Goal: Transaction & Acquisition: Subscribe to service/newsletter

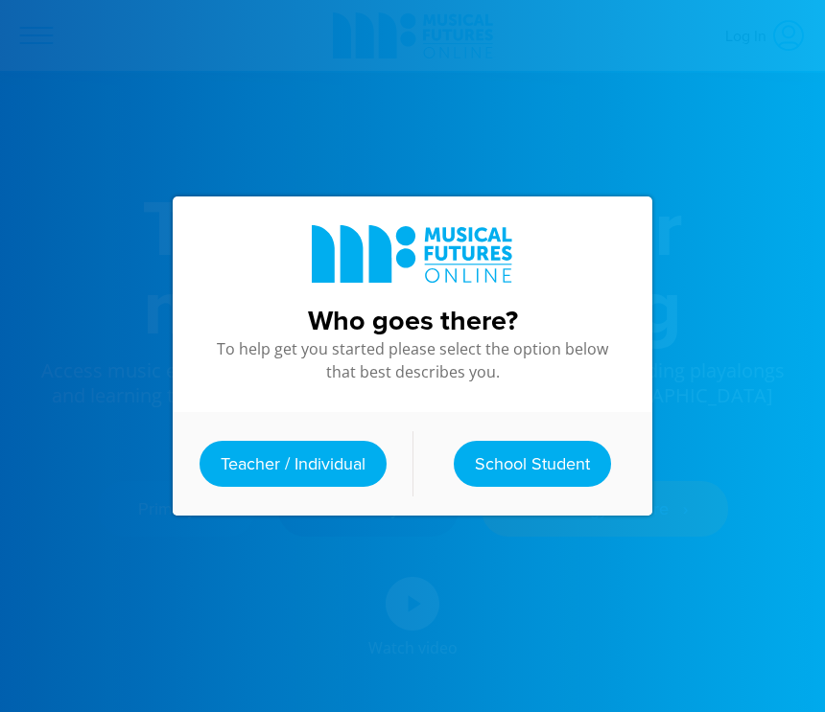
click at [285, 458] on link "Teacher / Individual" at bounding box center [292, 464] width 187 height 46
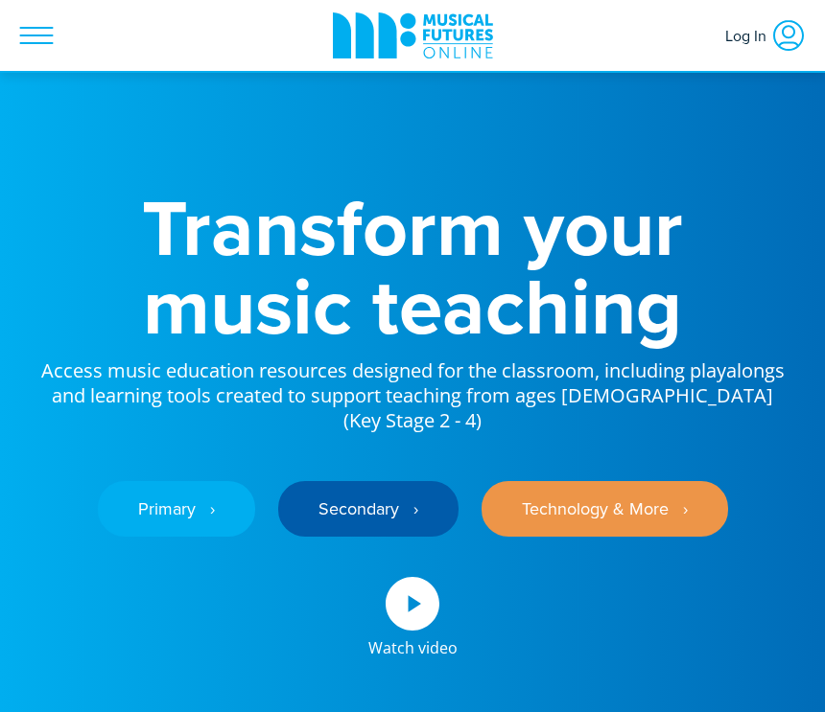
click at [589, 449] on div "Primary ‎‏‏‎ ‎ › Secondary ‎‏‏‎ ‎ › Technology & More ‎‏‏‎ ‎ ›" at bounding box center [412, 494] width 748 height 123
click at [591, 481] on link "Technology & More ‎‏‏‎ ‎ ›" at bounding box center [604, 509] width 246 height 56
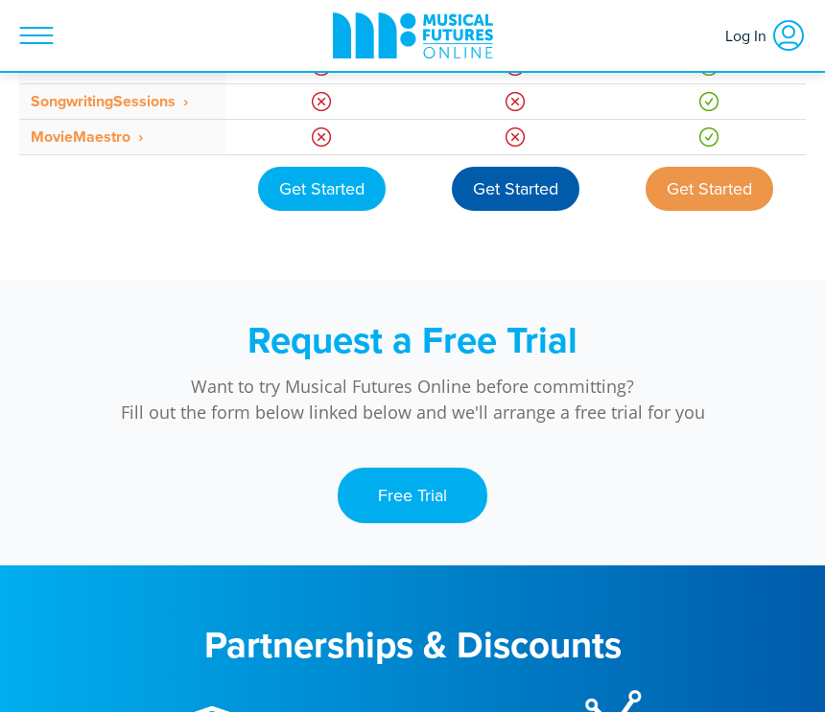
scroll to position [1917, 0]
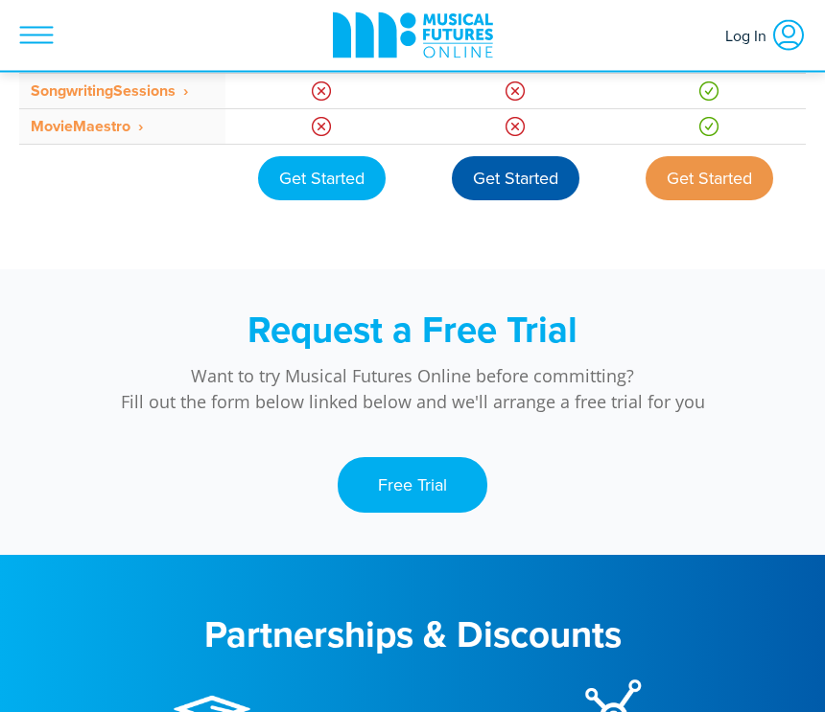
click at [453, 502] on link "Free Trial" at bounding box center [413, 486] width 150 height 56
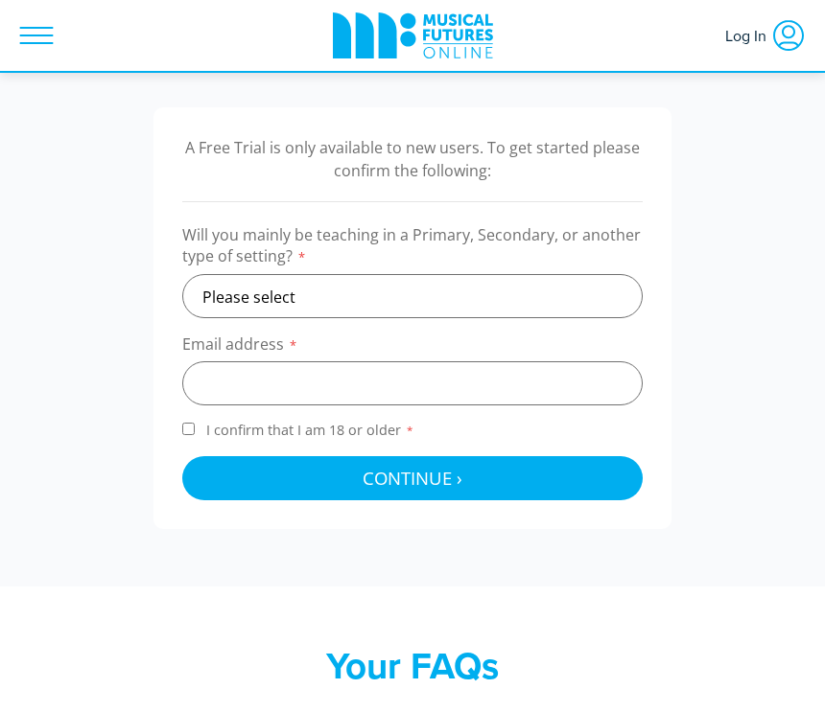
scroll to position [598, 0]
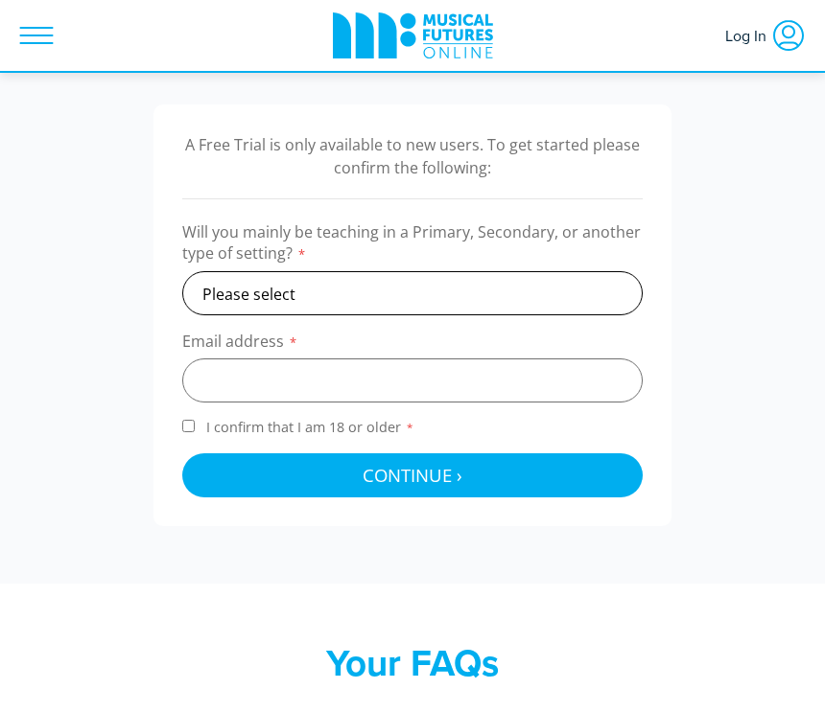
click at [397, 293] on select "Please select Primary Secondary Other" at bounding box center [412, 293] width 460 height 44
select select "other"
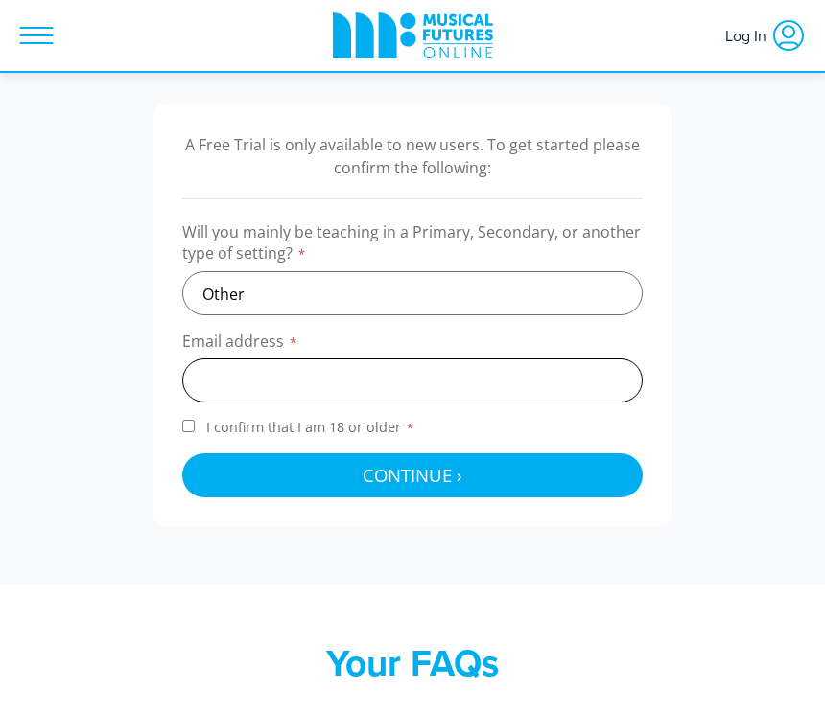
click at [412, 374] on input "email" at bounding box center [412, 381] width 460 height 44
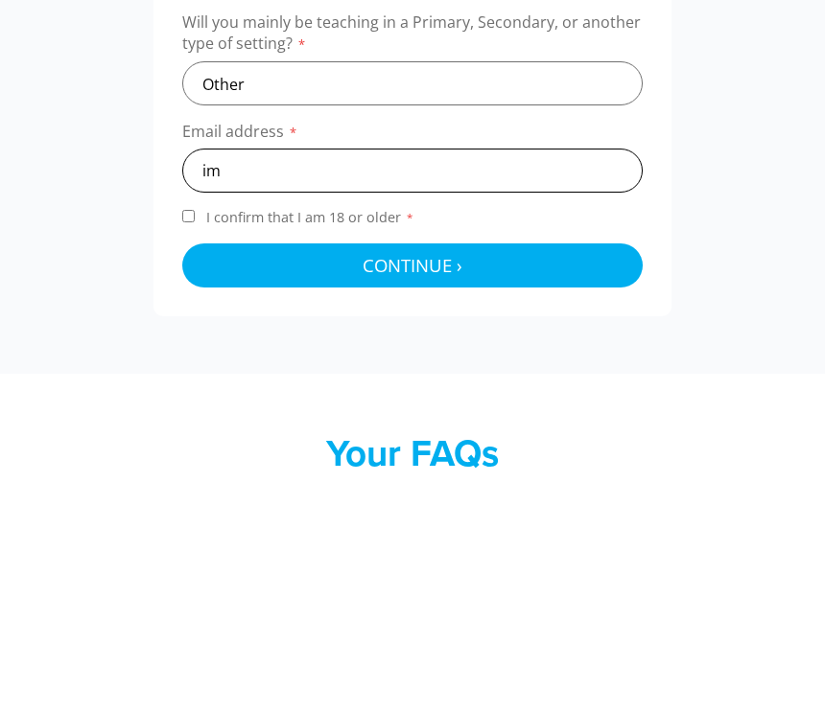
type input "i"
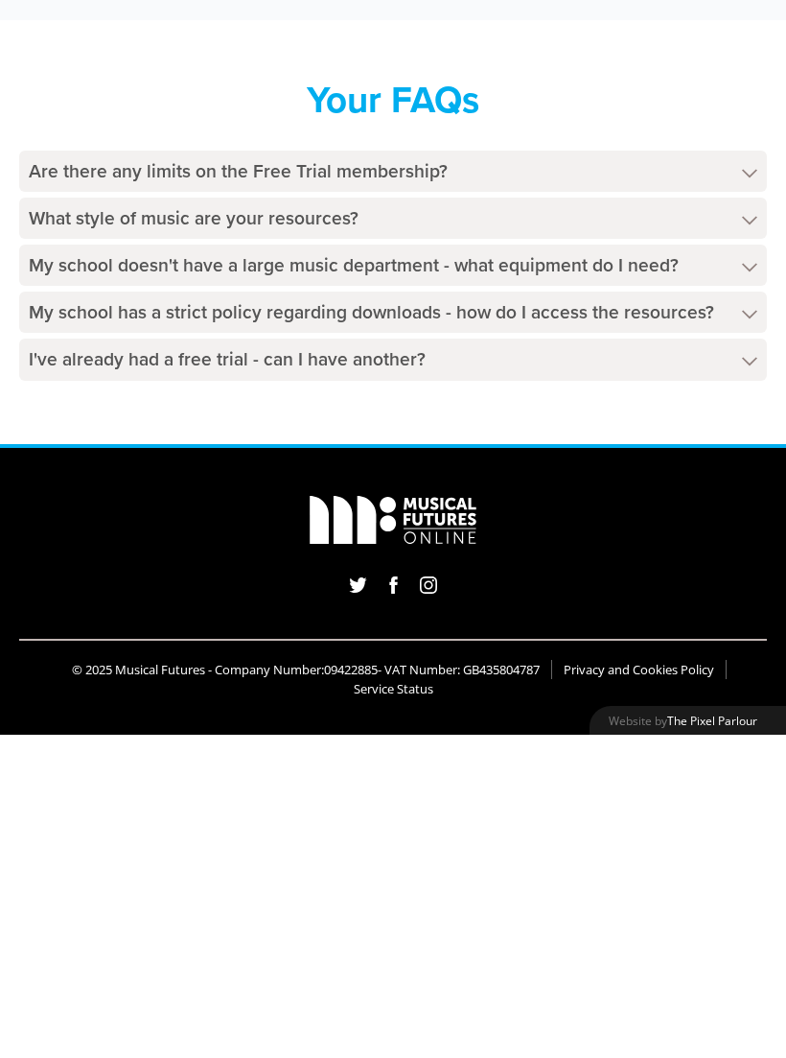
scroll to position [838, 0]
